Goal: Register for event/course

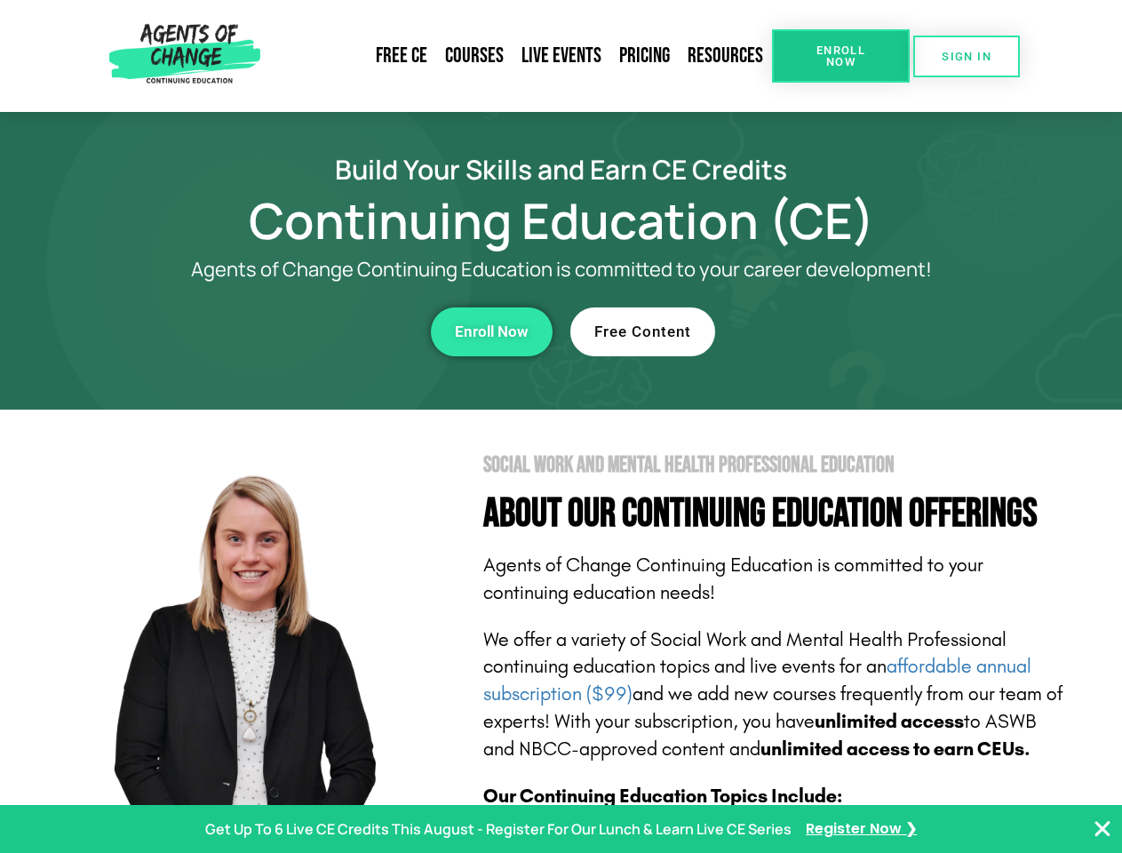
click at [560, 426] on section "Social Work and Mental Health Professional Education About Our Continuing Educa…" at bounding box center [561, 782] width 1122 height 746
click at [840, 56] on span "Enroll Now" at bounding box center [840, 55] width 81 height 23
click at [966, 56] on span "SIGN IN" at bounding box center [966, 57] width 50 height 12
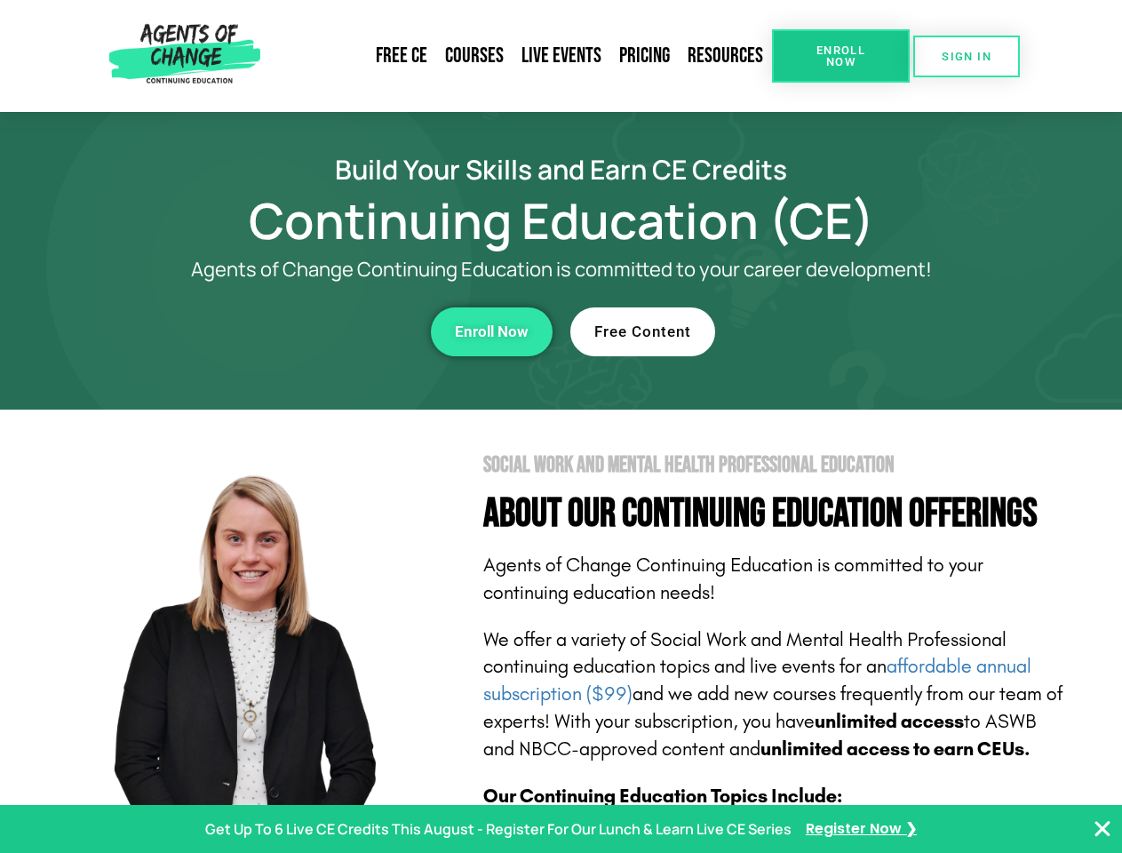
click at [308, 331] on div "Enroll Now" at bounding box center [308, 331] width 488 height 49
click at [491, 331] on span "Enroll Now" at bounding box center [492, 331] width 74 height 15
click at [814, 331] on div "Free Content" at bounding box center [814, 331] width 488 height 49
